Goal: Task Accomplishment & Management: Manage account settings

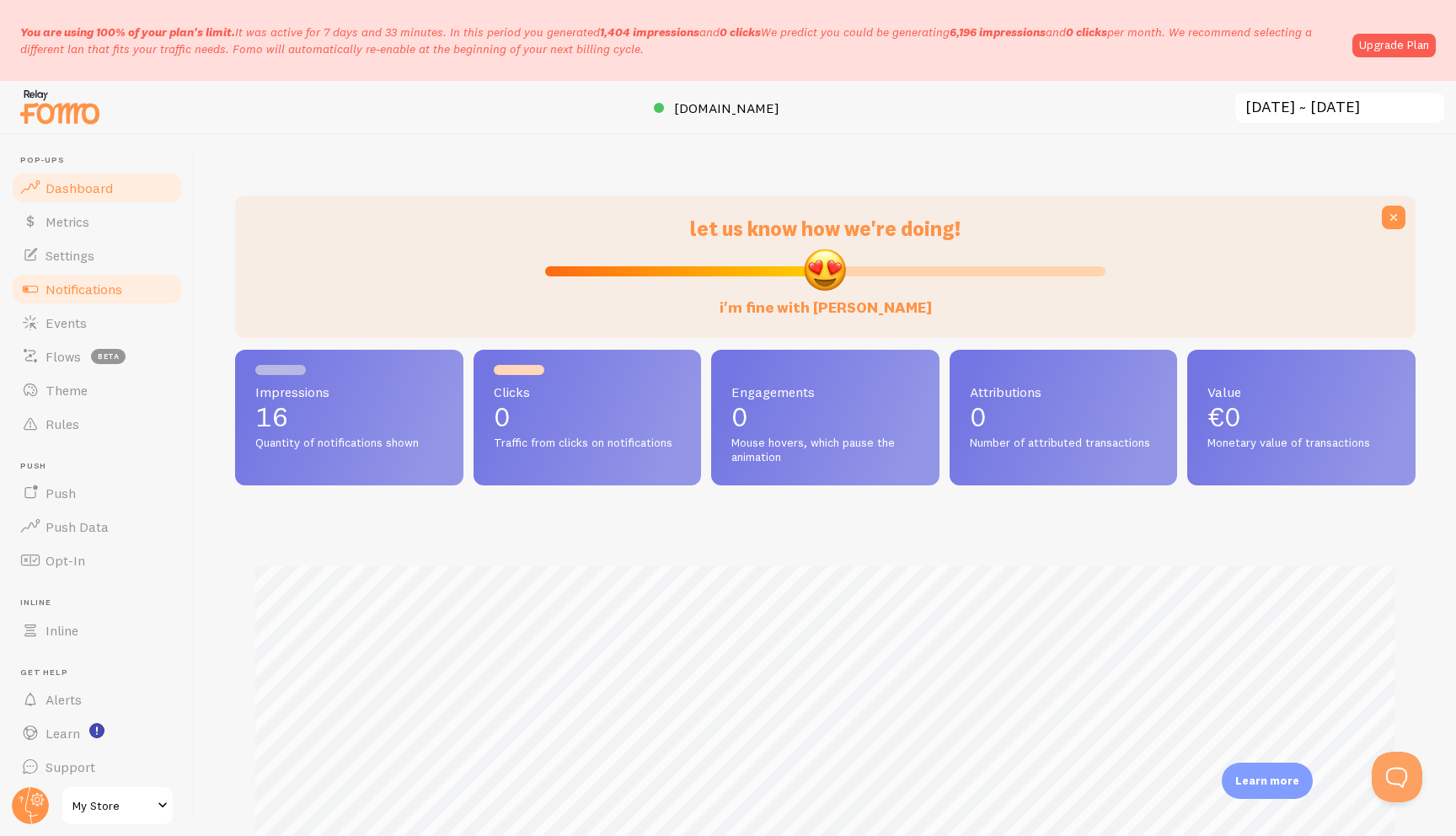
click at [89, 299] on link "Notifications" at bounding box center [97, 289] width 174 height 34
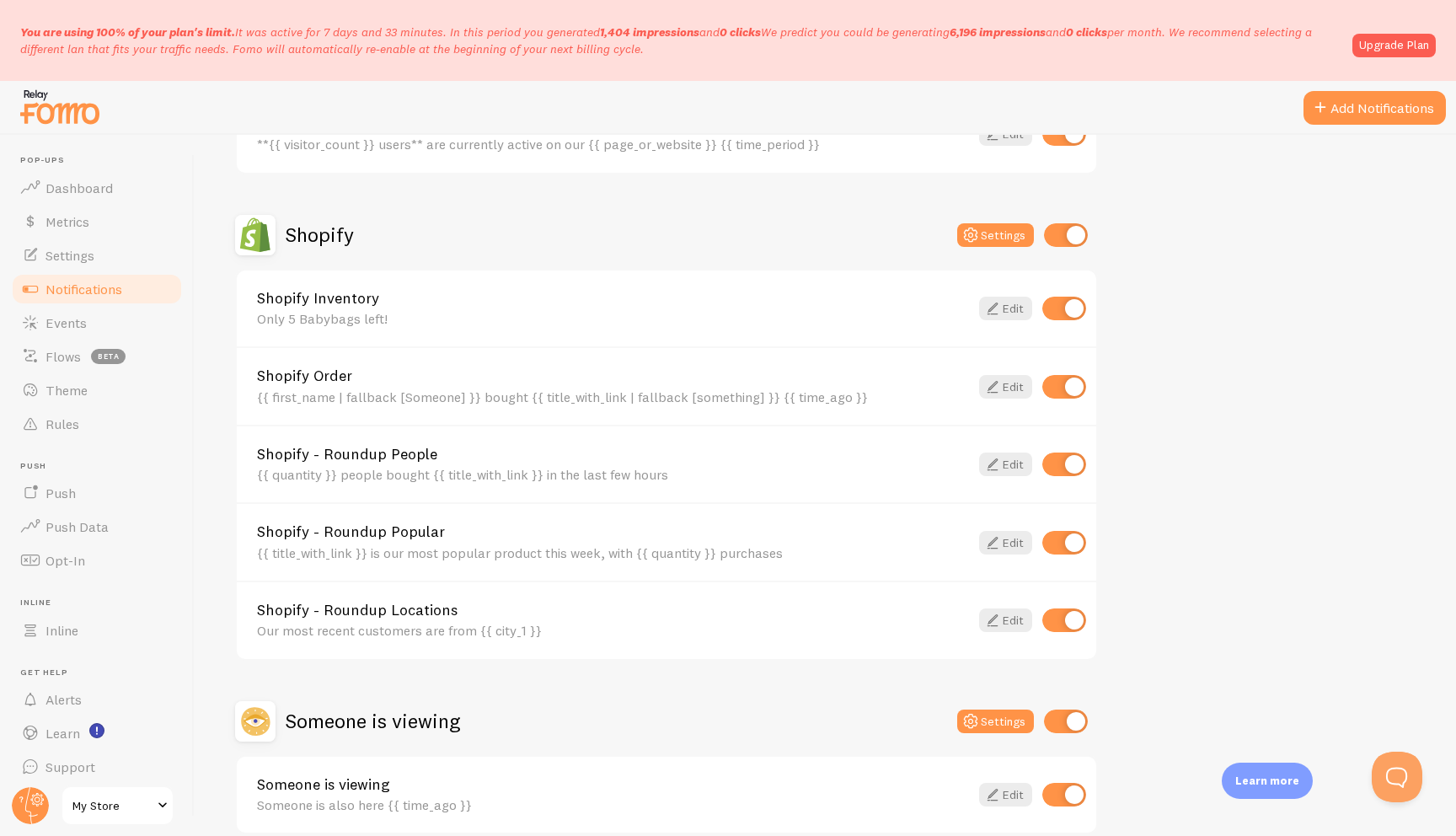
scroll to position [526, 0]
click at [1053, 539] on input "checkbox" at bounding box center [1064, 541] width 43 height 24
checkbox input "false"
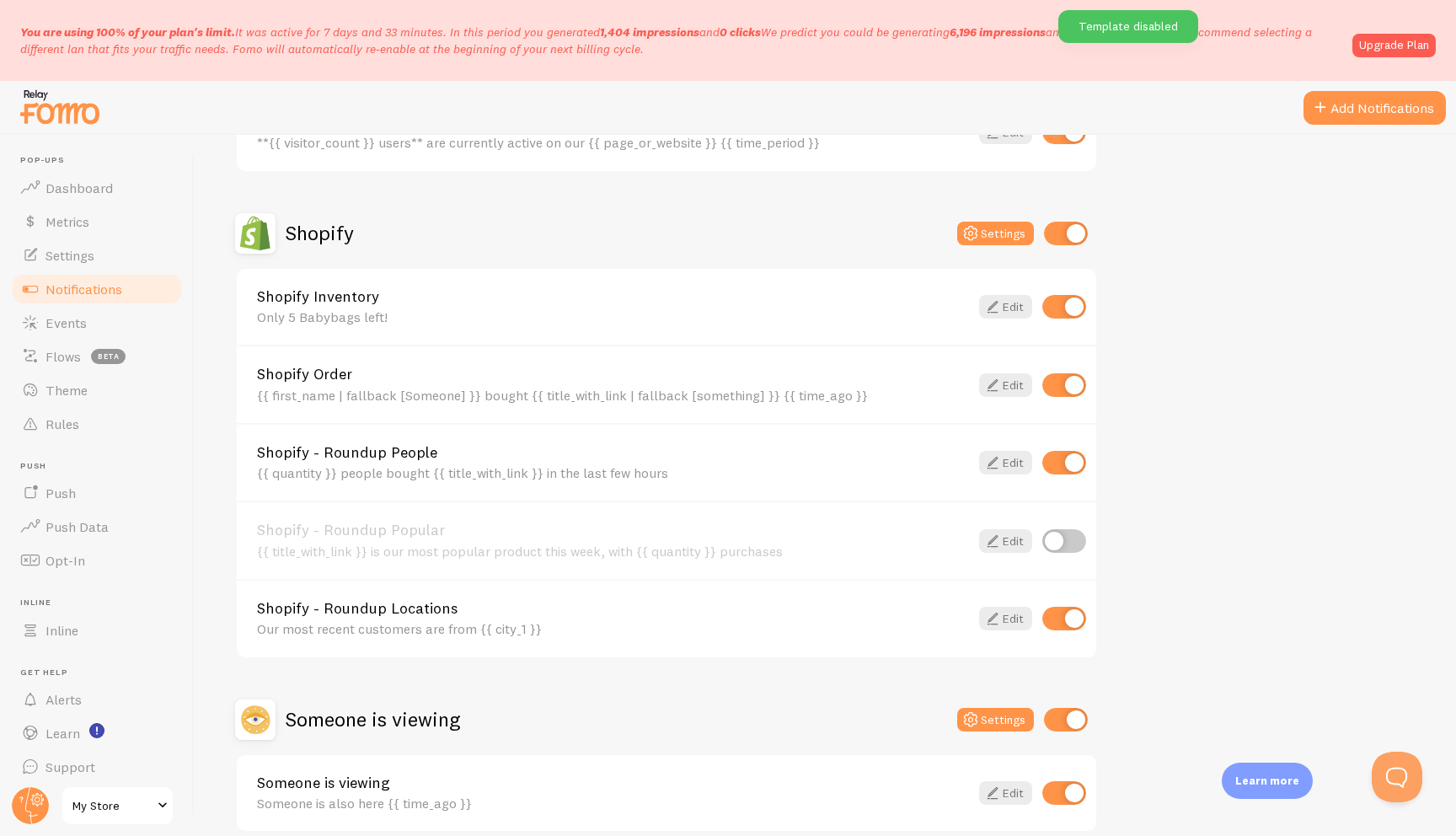
click at [1063, 618] on input "checkbox" at bounding box center [1064, 619] width 43 height 24
checkbox input "false"
click at [1077, 459] on input "checkbox" at bounding box center [1064, 463] width 43 height 24
checkbox input "false"
click at [989, 392] on icon at bounding box center [993, 385] width 20 height 20
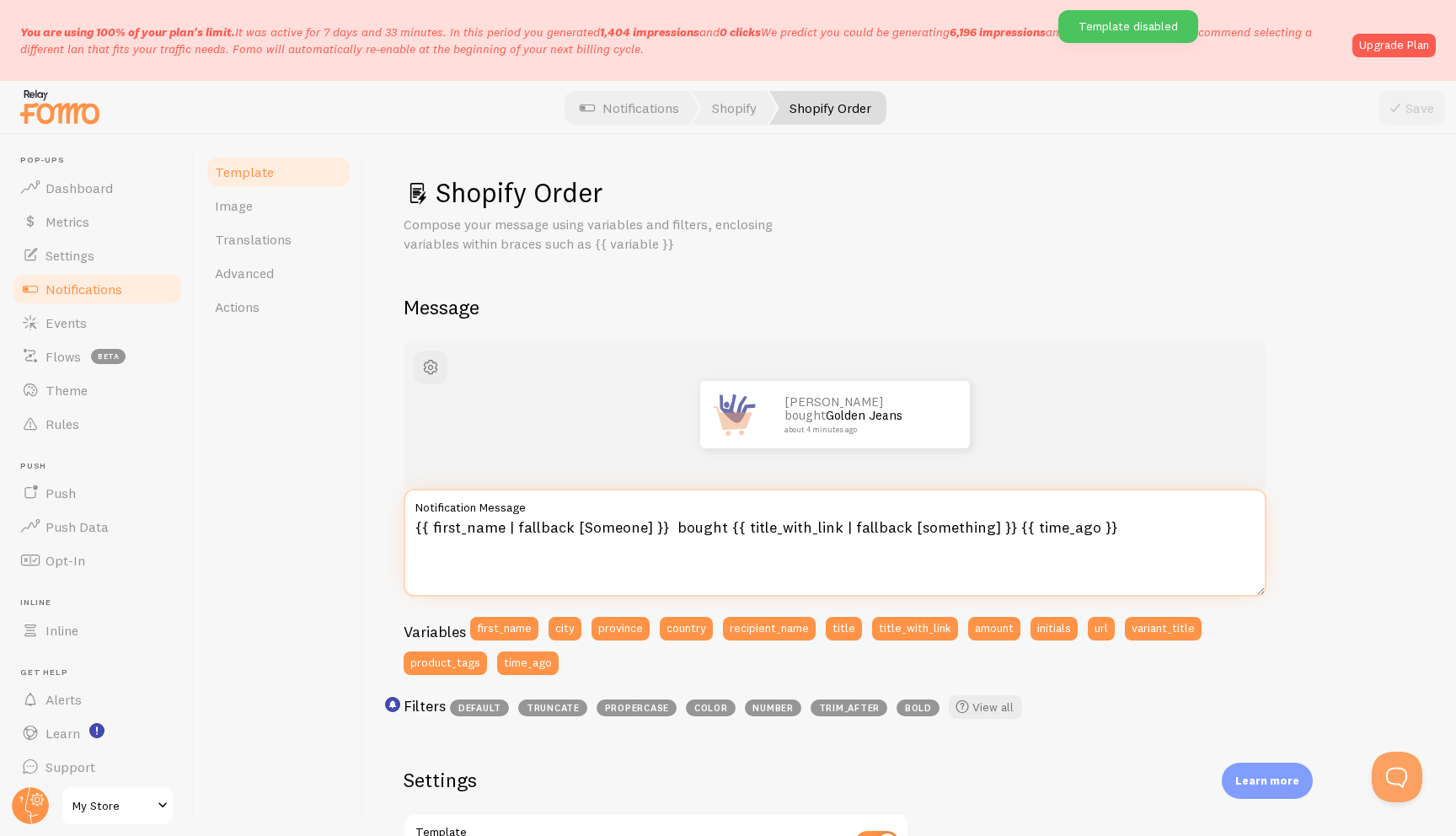
click at [1119, 525] on textarea "{{ first_name | fallback [Someone] }} bought {{ title_with_link | fallback [som…" at bounding box center [835, 542] width 863 height 108
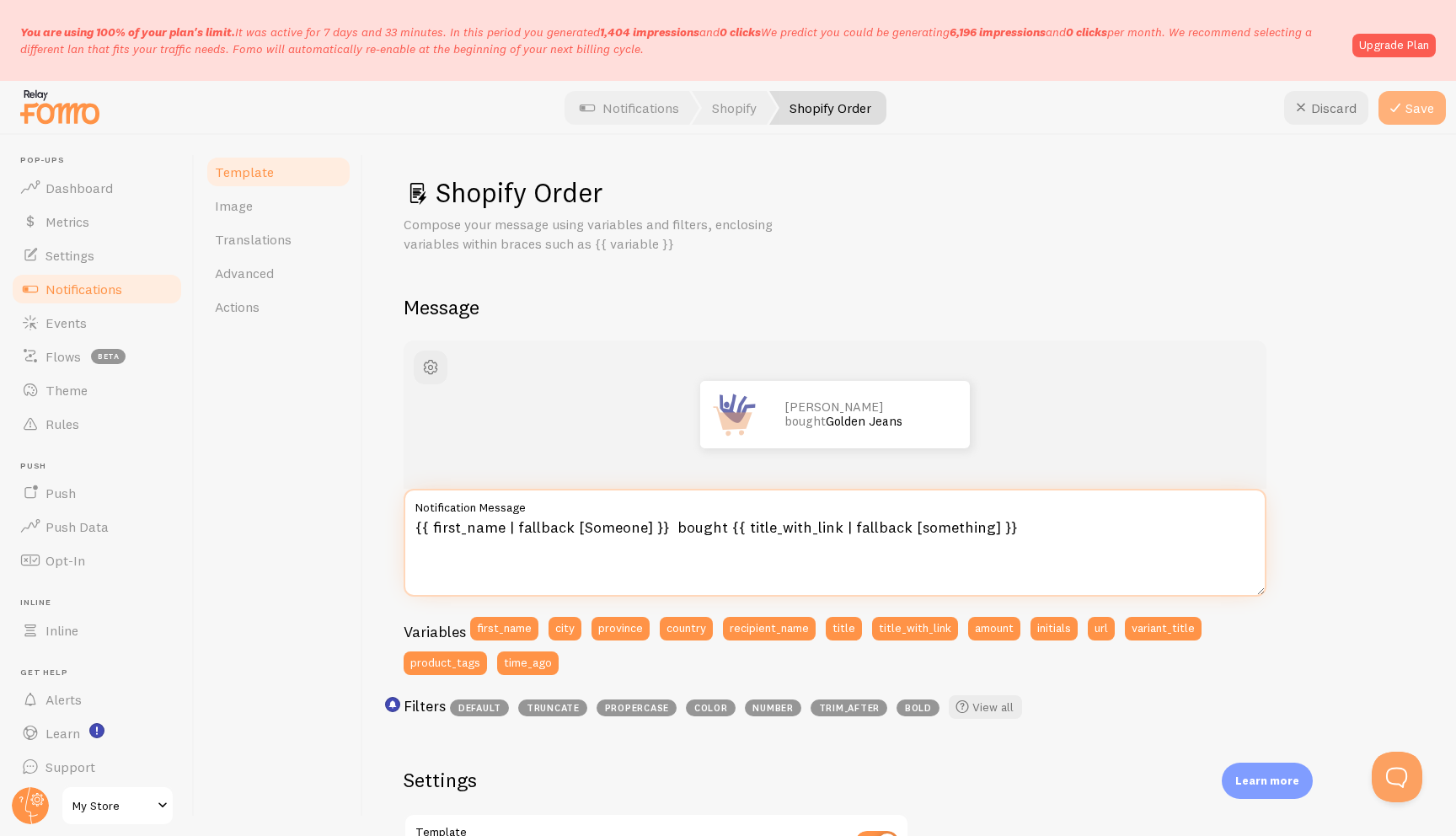
type textarea "{{ first_name | fallback [Someone] }} bought {{ title_with_link | fallback [som…"
click at [1381, 114] on button "Save" at bounding box center [1412, 108] width 67 height 34
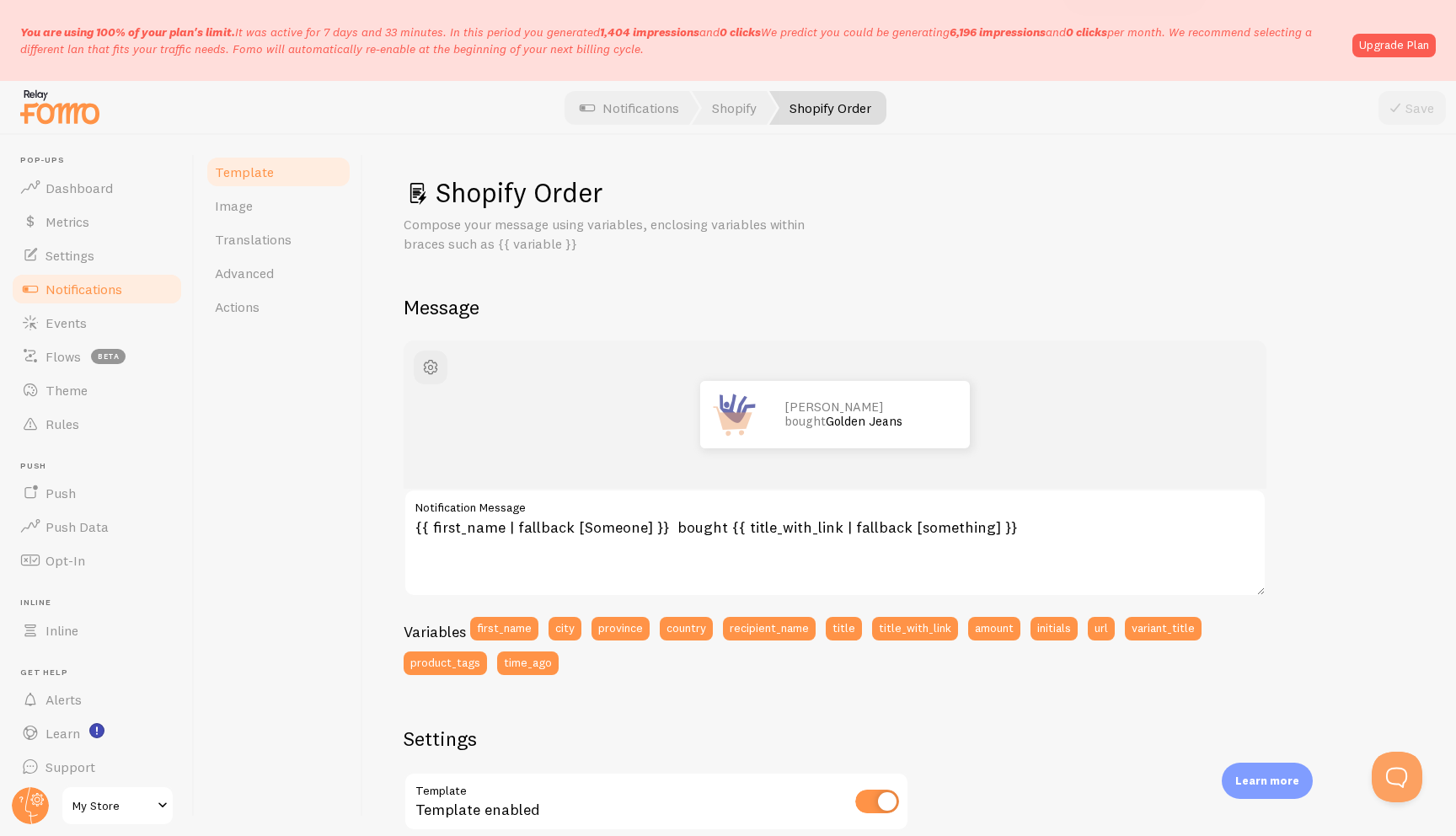
click at [93, 286] on span "Notifications" at bounding box center [83, 289] width 77 height 17
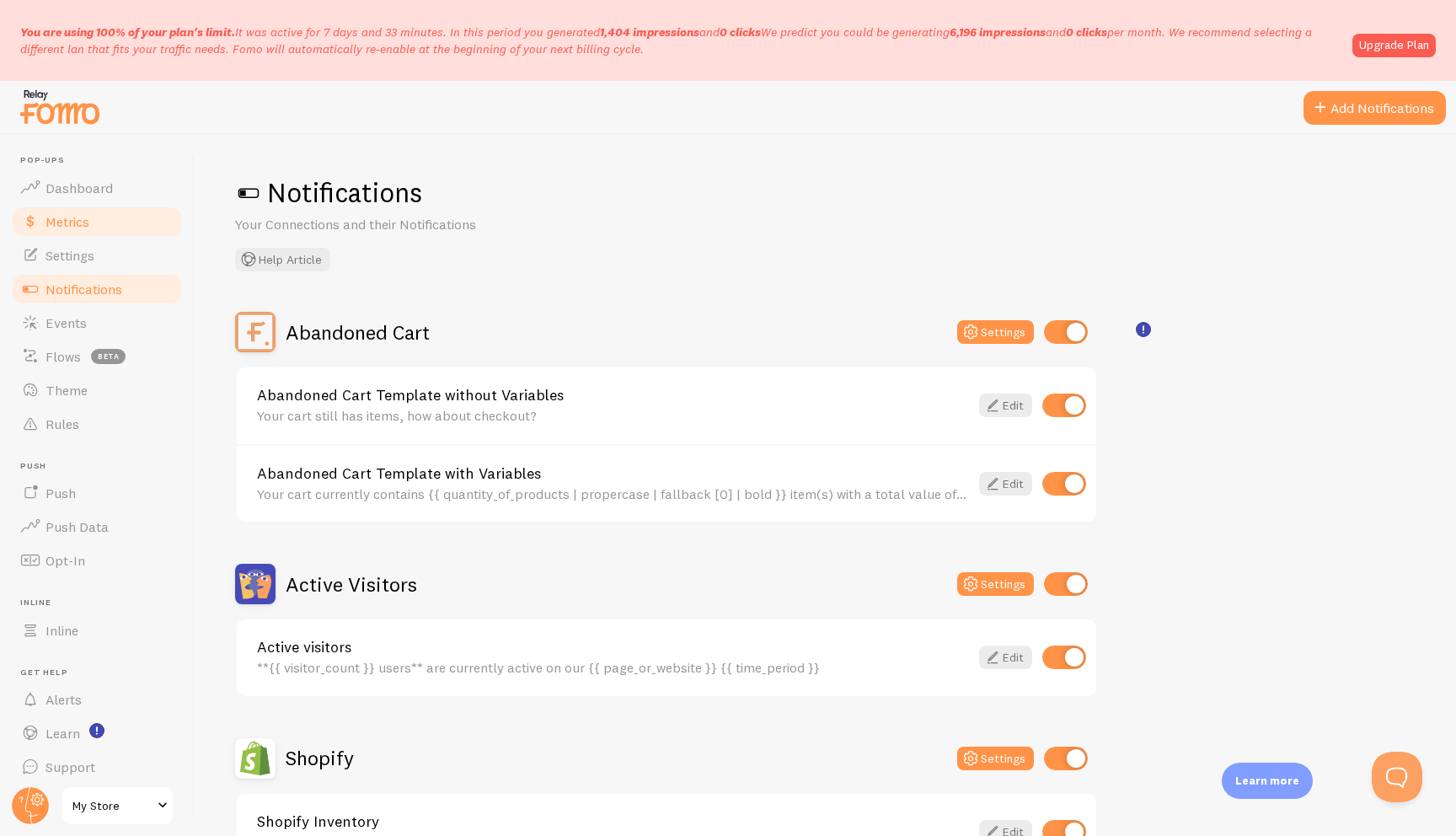
click at [127, 213] on link "Metrics" at bounding box center [97, 222] width 174 height 34
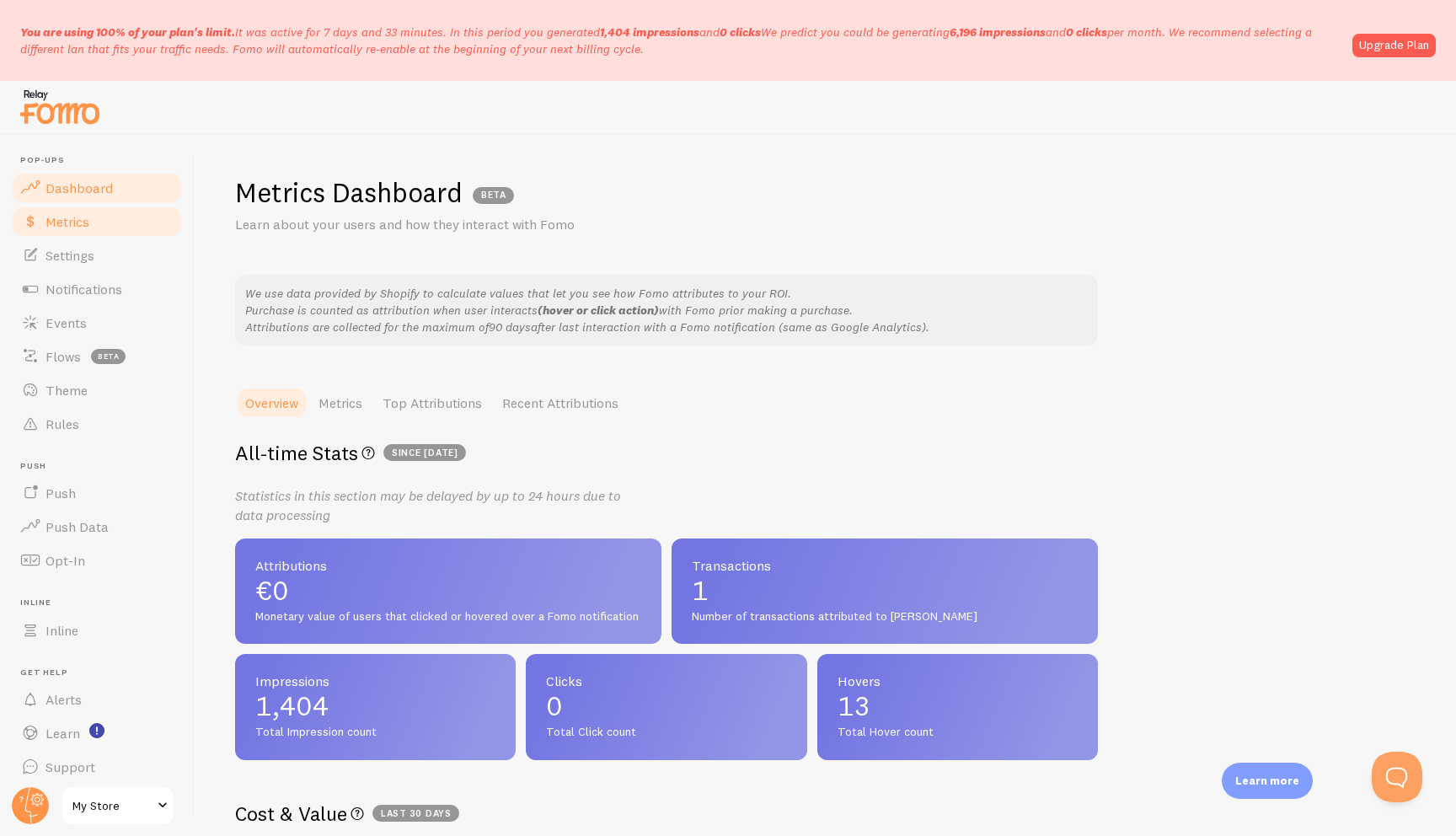
click at [125, 188] on link "Dashboard" at bounding box center [97, 188] width 174 height 34
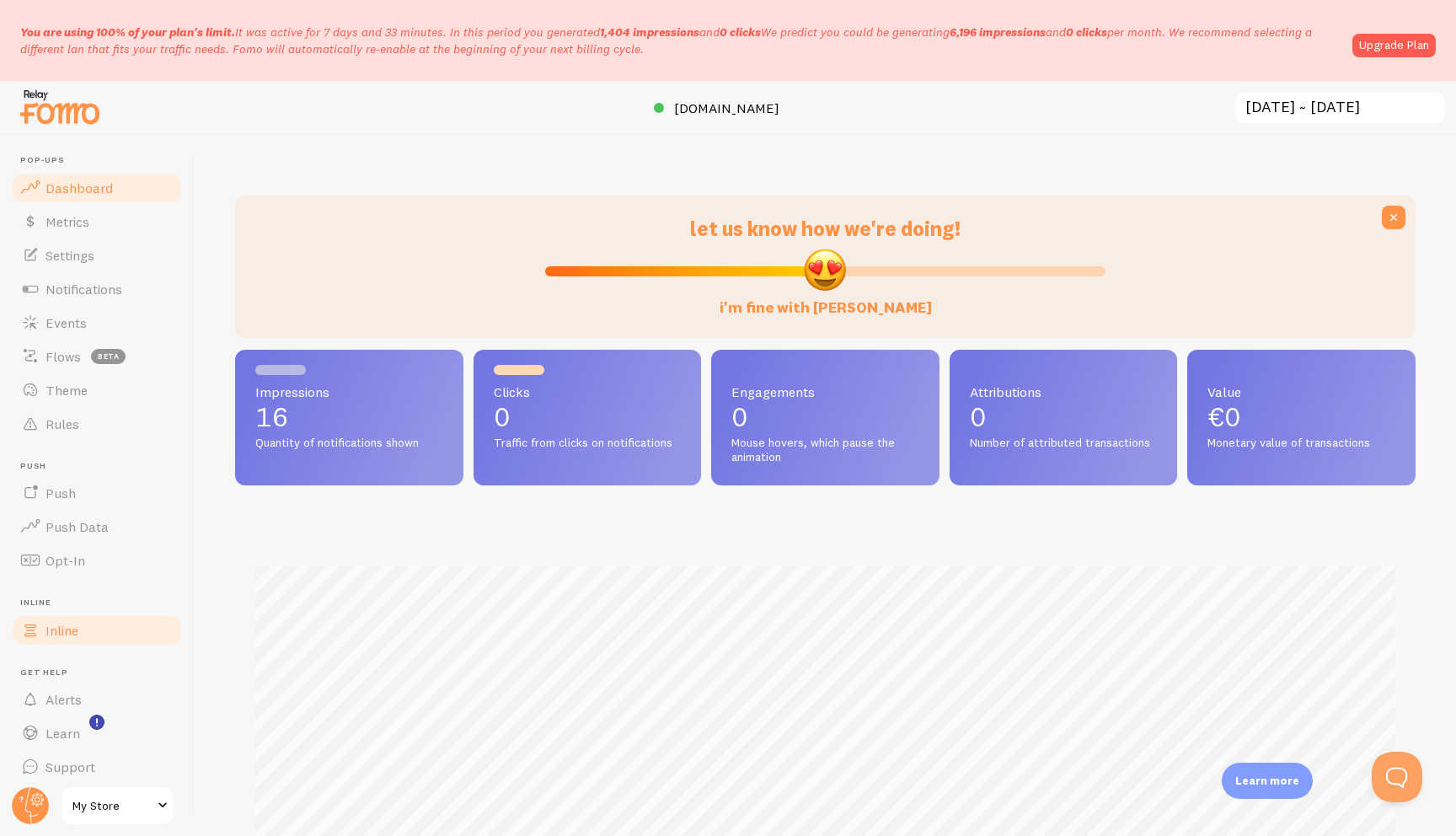
scroll to position [8, 0]
click at [61, 205] on span "Metrics" at bounding box center [66, 213] width 43 height 17
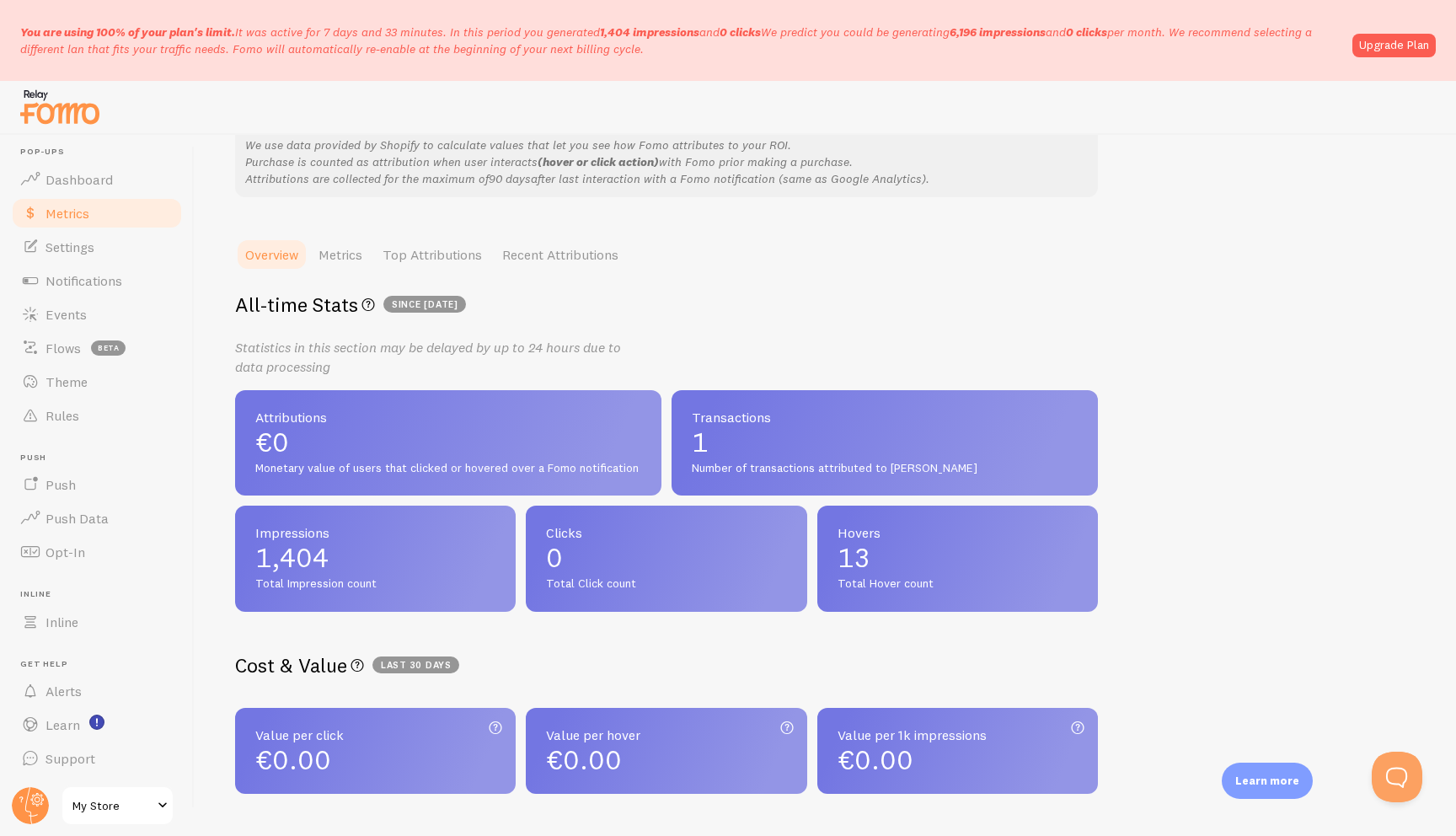
scroll to position [248, 0]
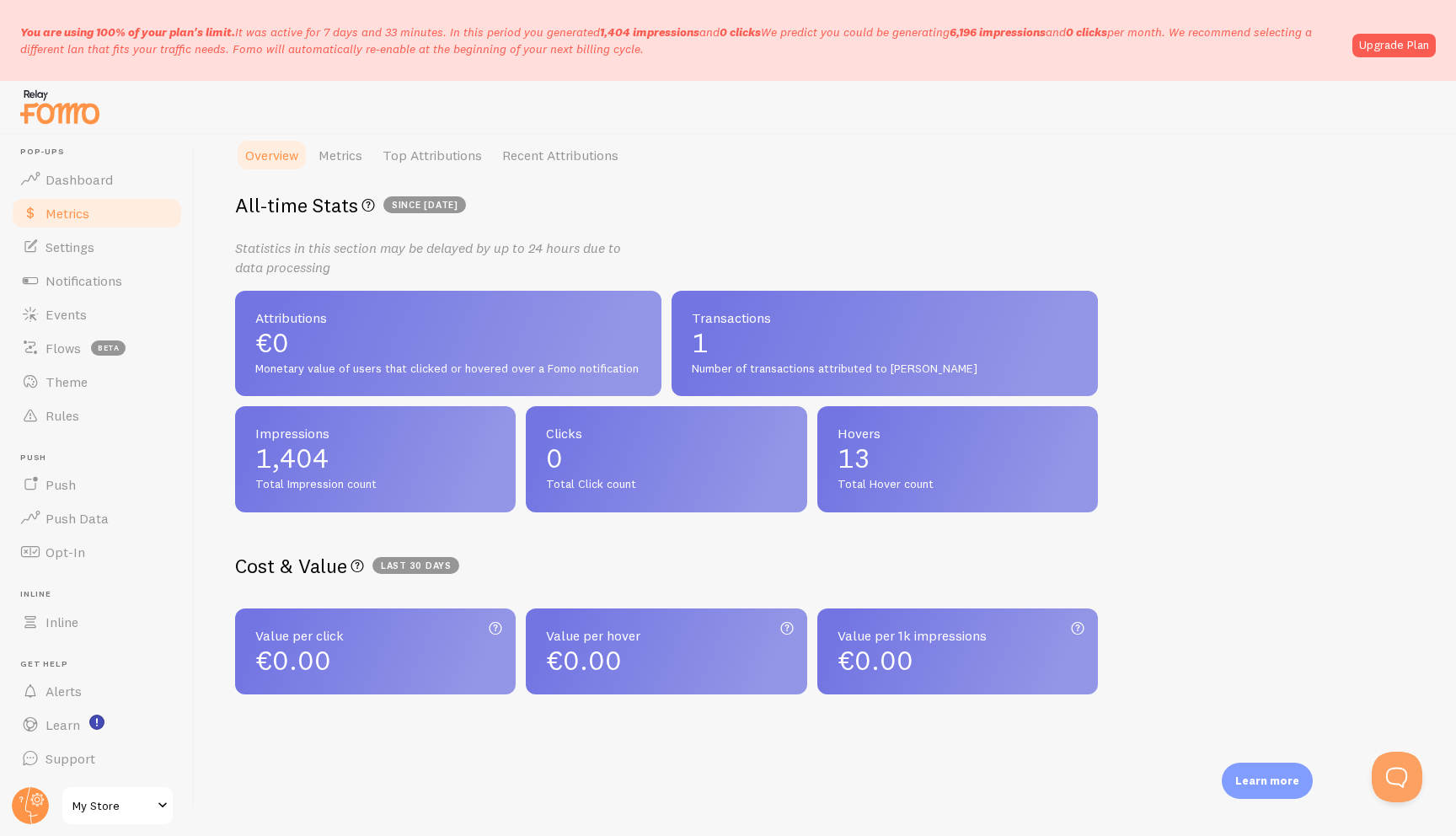
click at [312, 471] on span "1,404" at bounding box center [376, 458] width 240 height 27
drag, startPoint x: 330, startPoint y: 470, endPoint x: 308, endPoint y: 420, distance: 54.6
click at [307, 422] on div "Impressions 1,404 Total Impression count" at bounding box center [376, 459] width 281 height 106
click at [349, 143] on link "Metrics" at bounding box center [340, 155] width 64 height 34
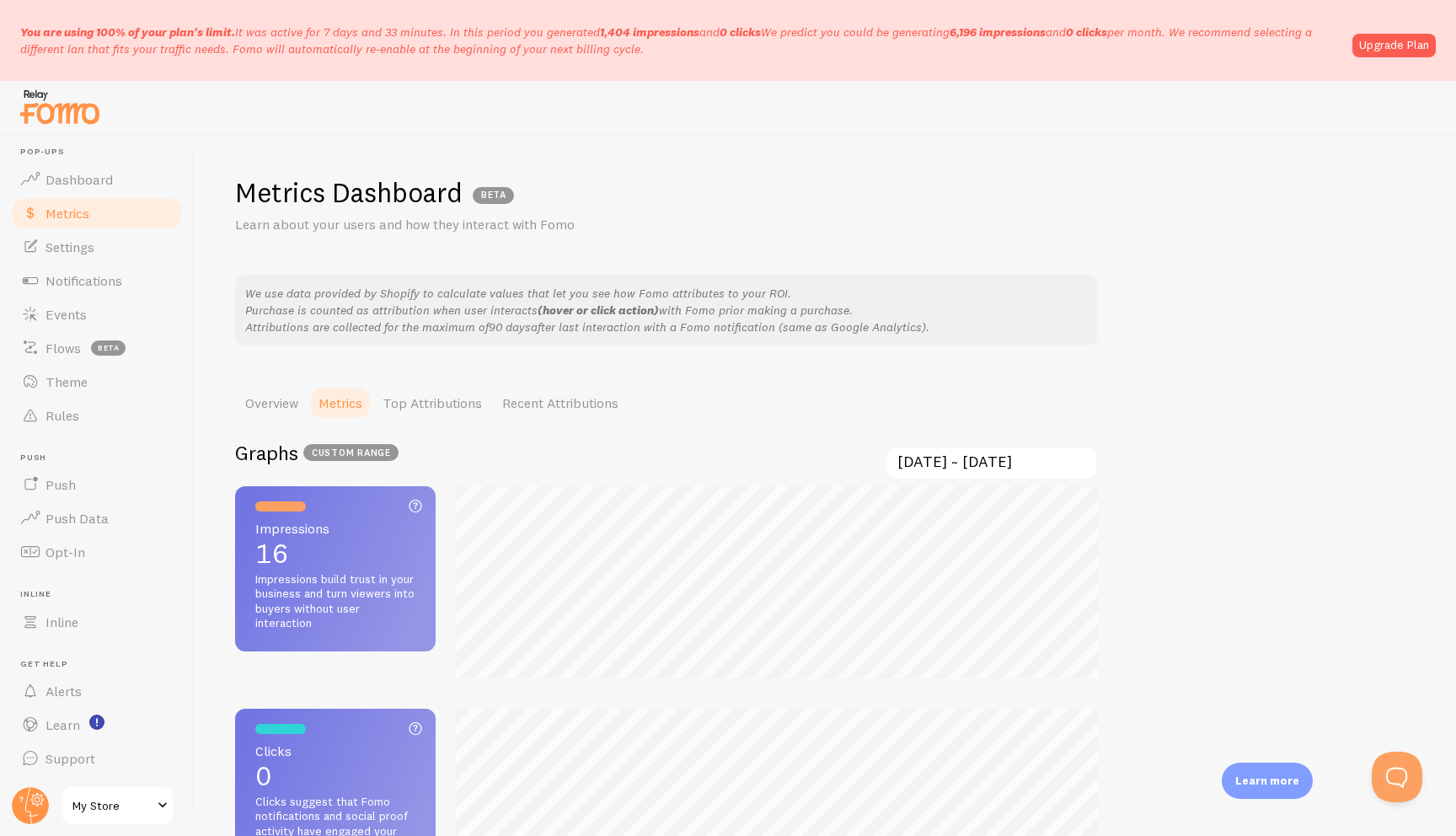
scroll to position [836, 1456]
